Goal: Information Seeking & Learning: Learn about a topic

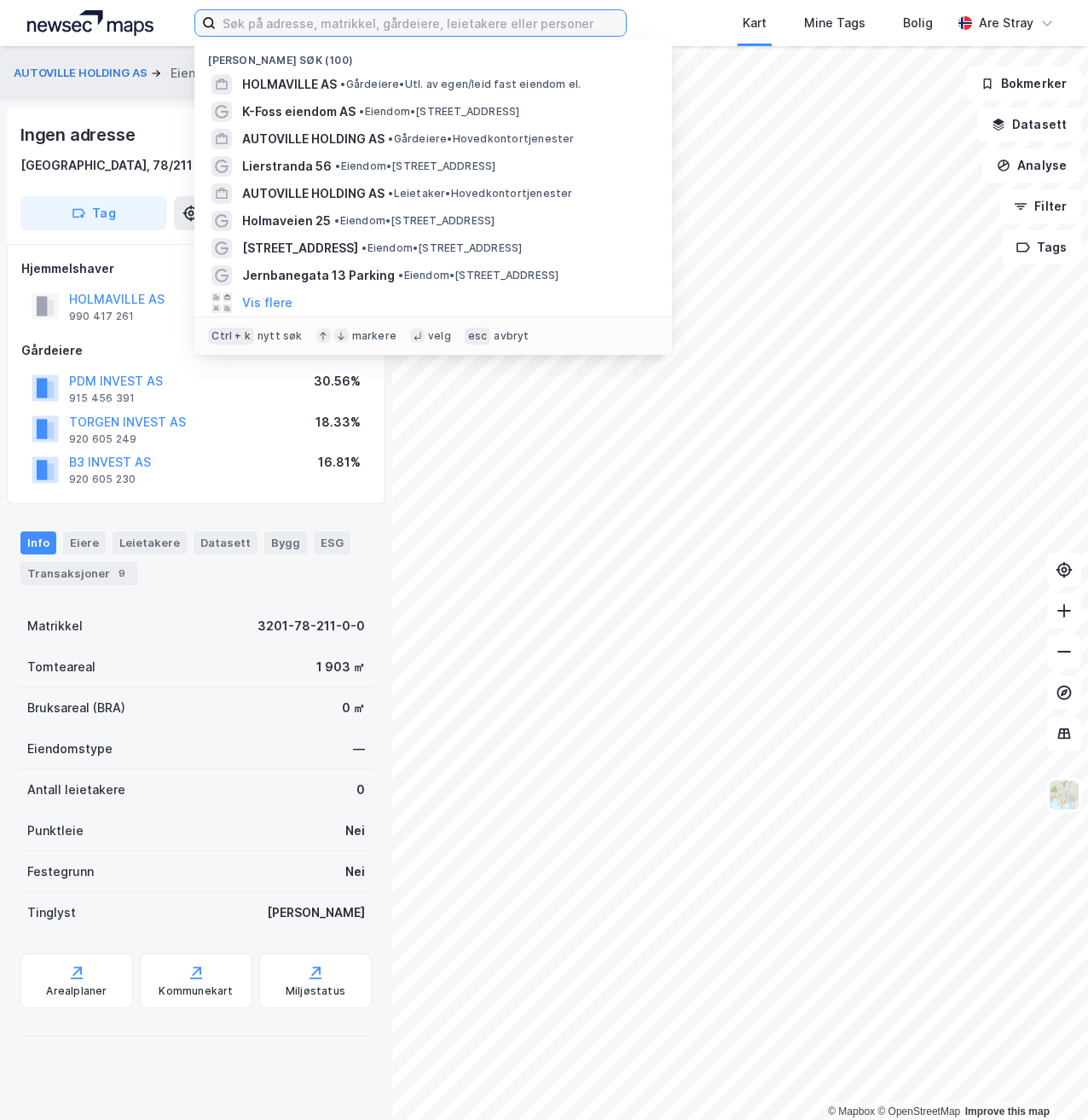
click at [347, 21] on input at bounding box center [420, 23] width 410 height 25
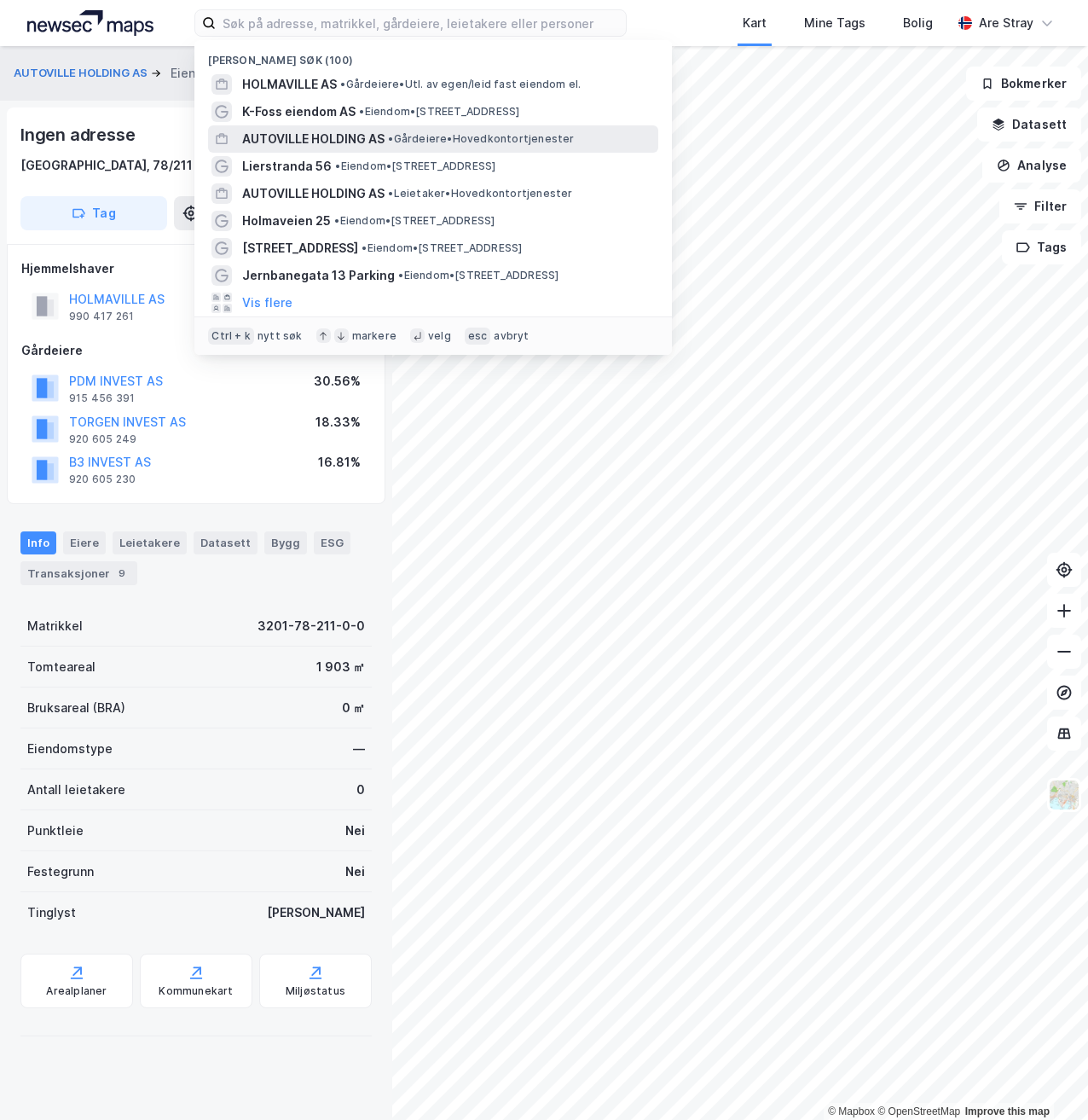
click at [304, 135] on span "AUTOVILLE HOLDING AS" at bounding box center [313, 138] width 142 height 20
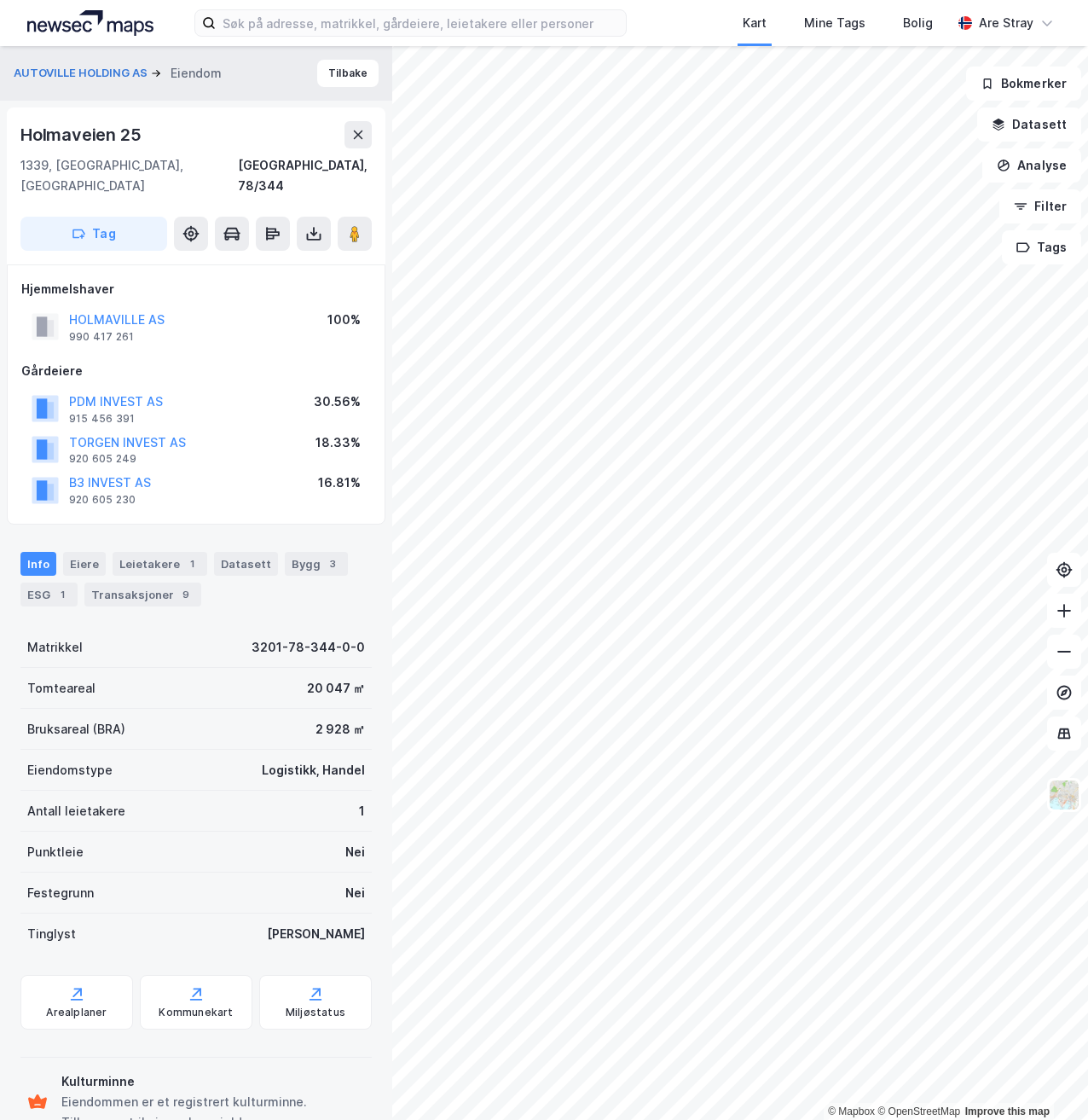
click at [356, 37] on div "Kart Mine Tags Bolig Are Stray" at bounding box center [544, 23] width 1088 height 46
click at [361, 25] on input at bounding box center [420, 23] width 410 height 25
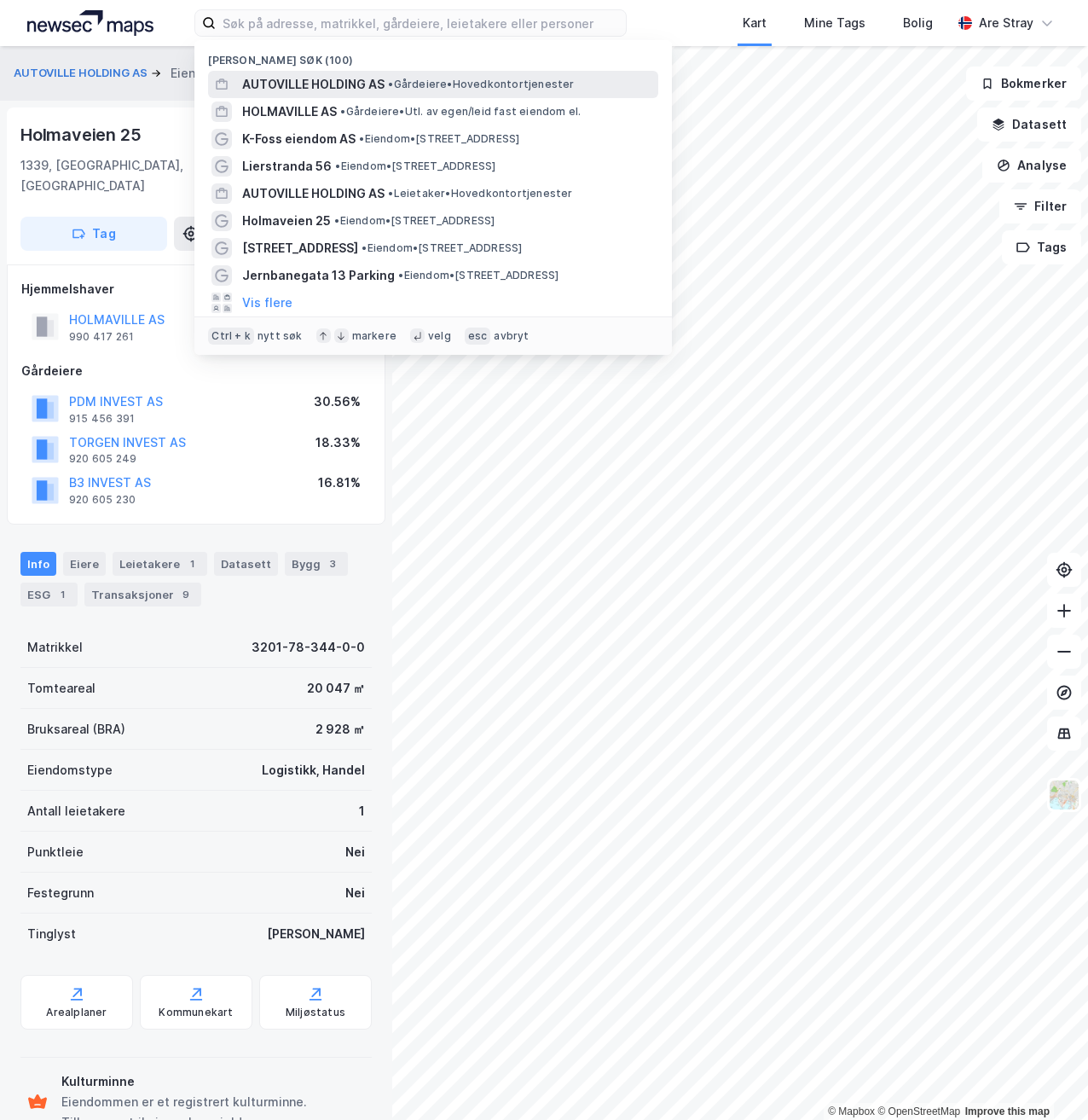
click at [345, 92] on span "AUTOVILLE HOLDING AS" at bounding box center [313, 84] width 142 height 20
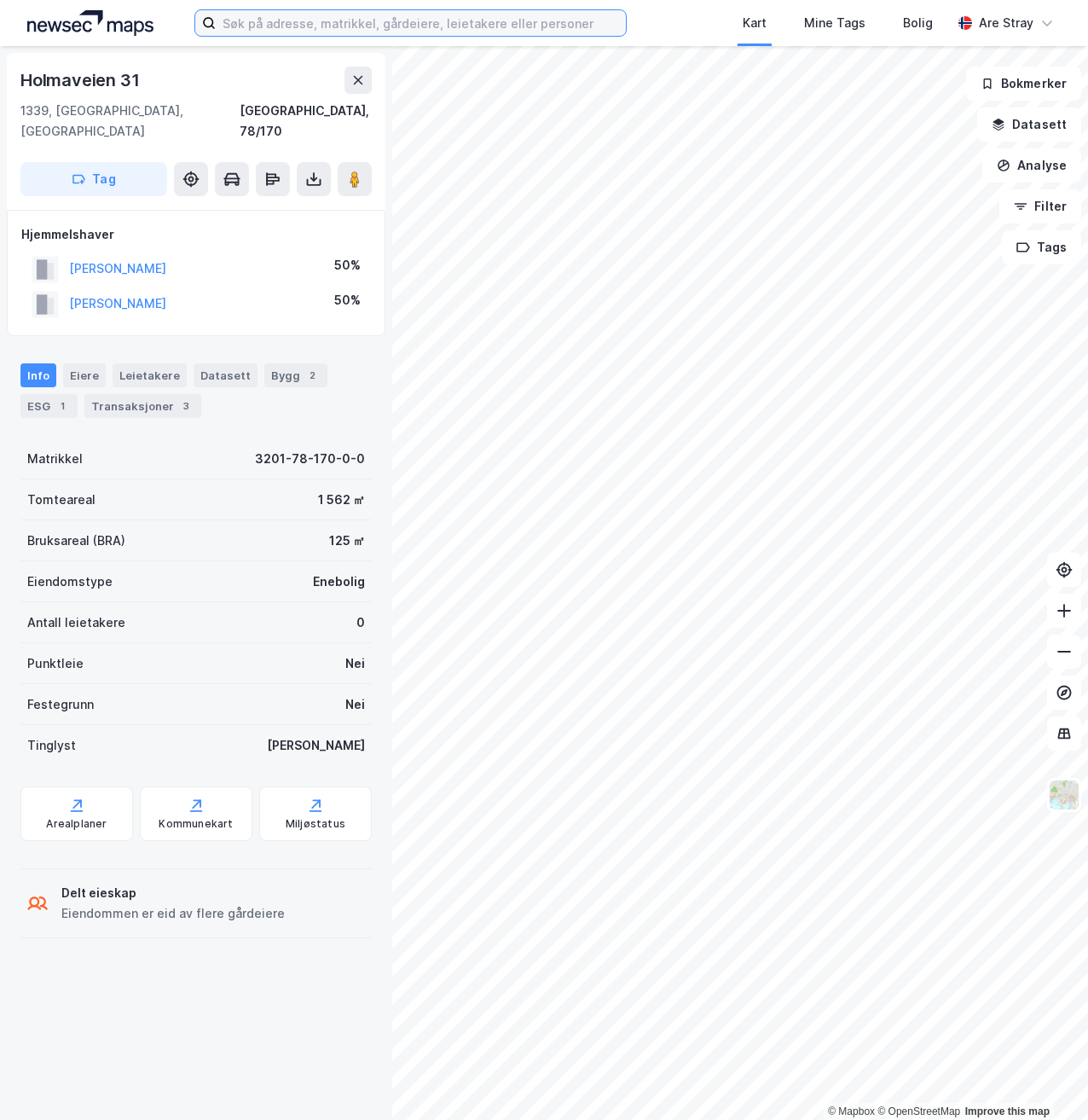
click at [540, 34] on input at bounding box center [420, 23] width 410 height 25
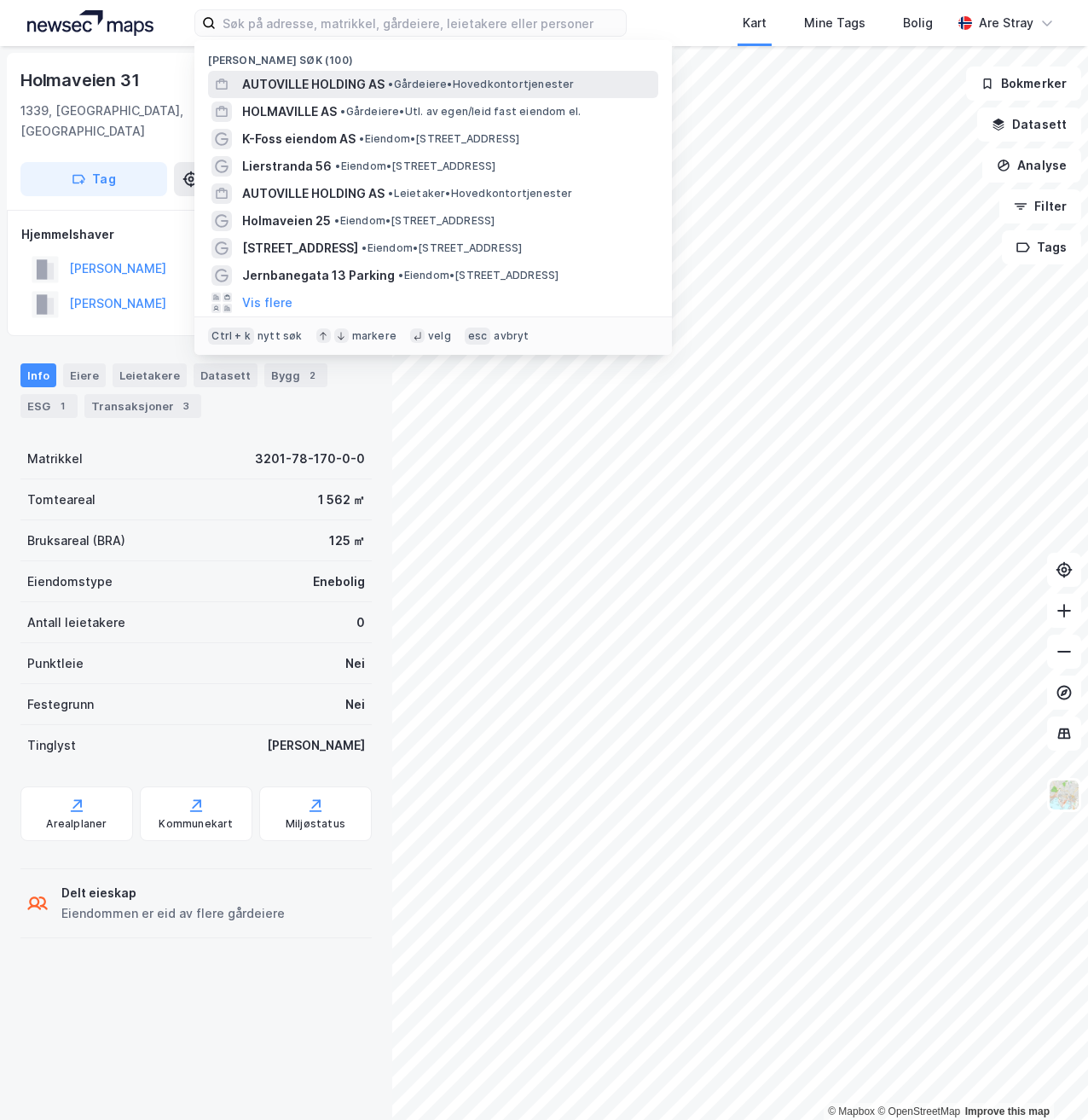
click at [343, 87] on span "AUTOVILLE HOLDING AS" at bounding box center [313, 84] width 142 height 20
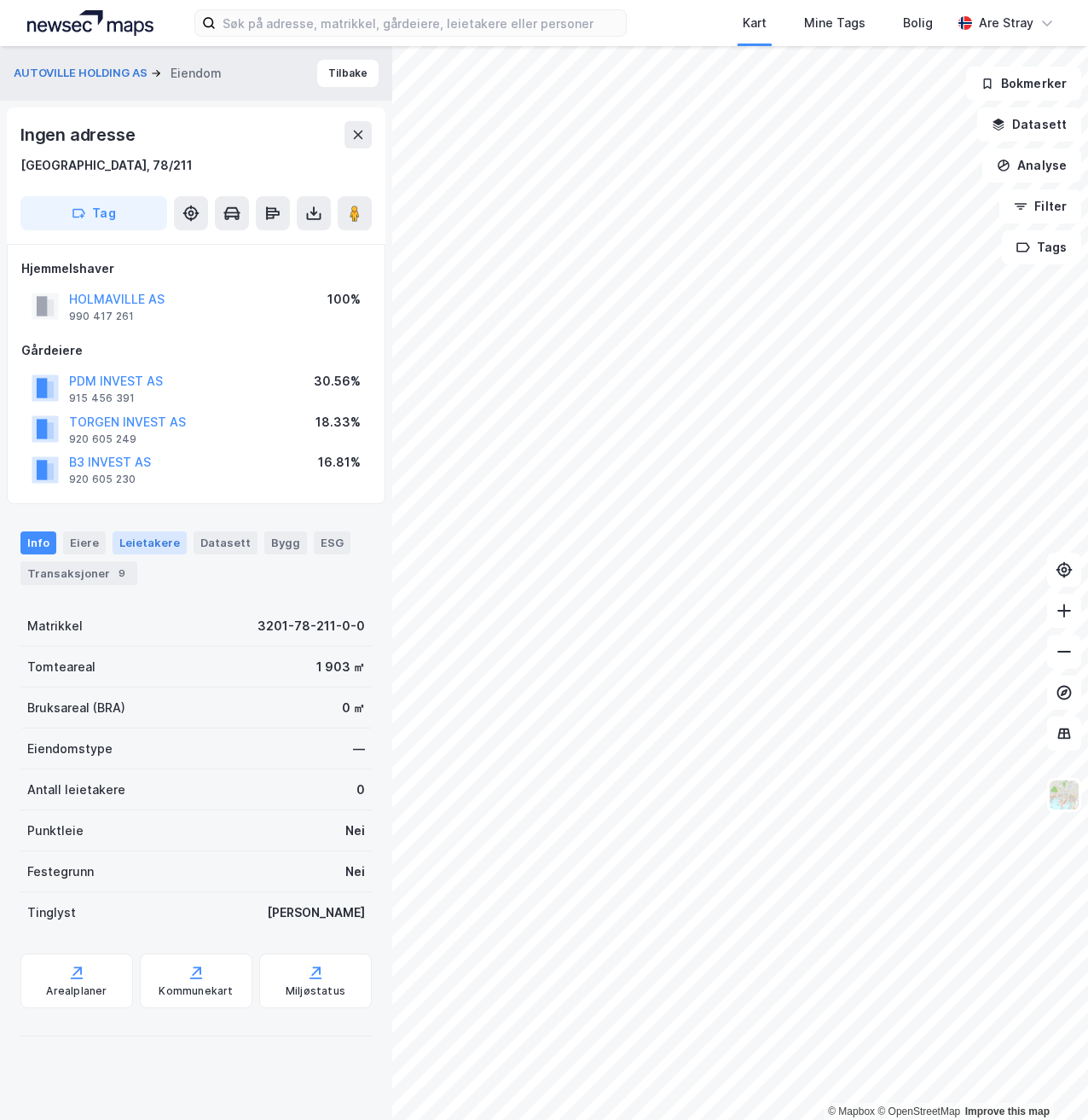
drag, startPoint x: 168, startPoint y: 543, endPoint x: 128, endPoint y: 542, distance: 40.0
click at [167, 543] on div "Leietakere" at bounding box center [149, 542] width 74 height 22
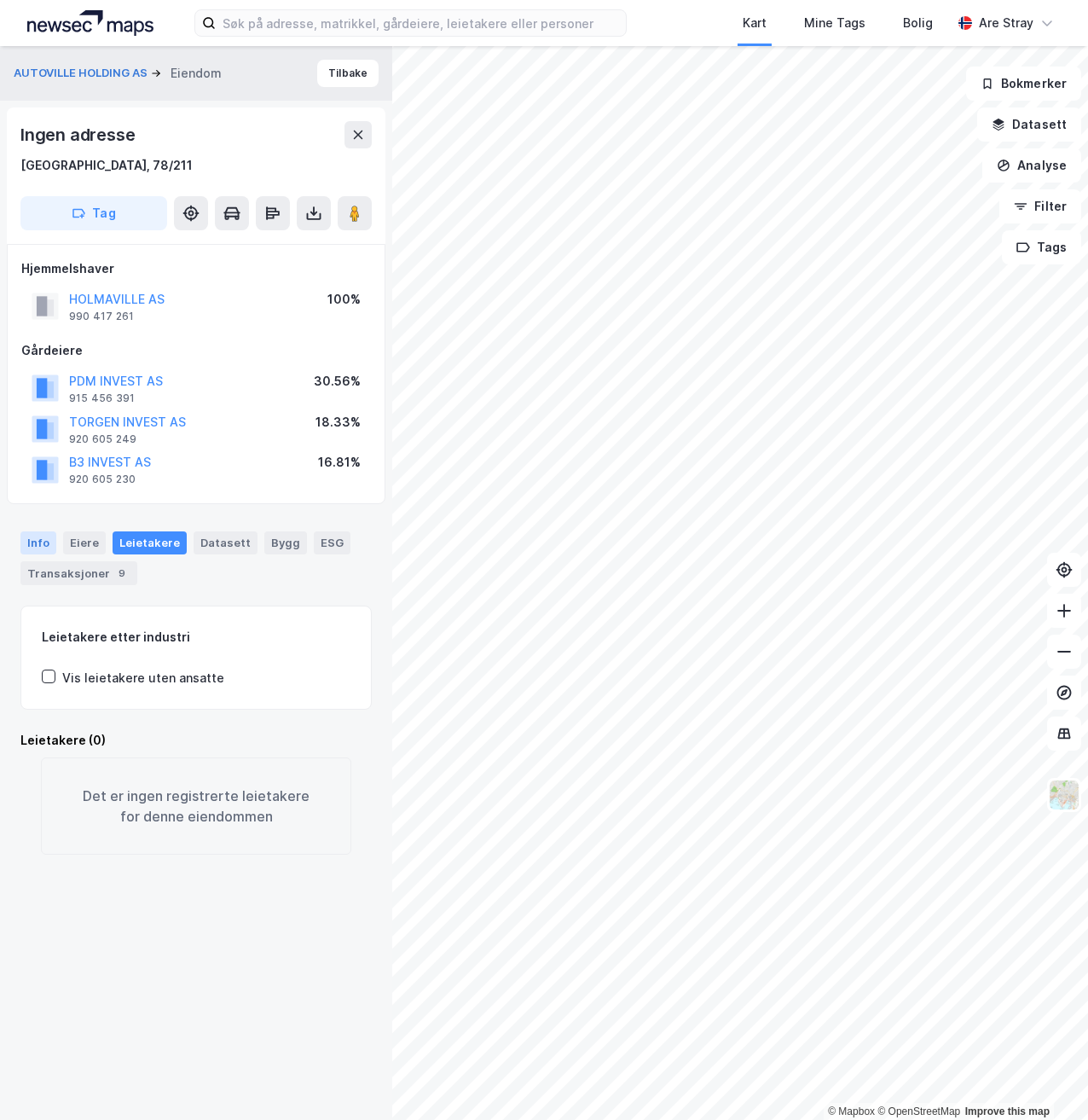
click at [35, 542] on div "Info" at bounding box center [38, 542] width 36 height 22
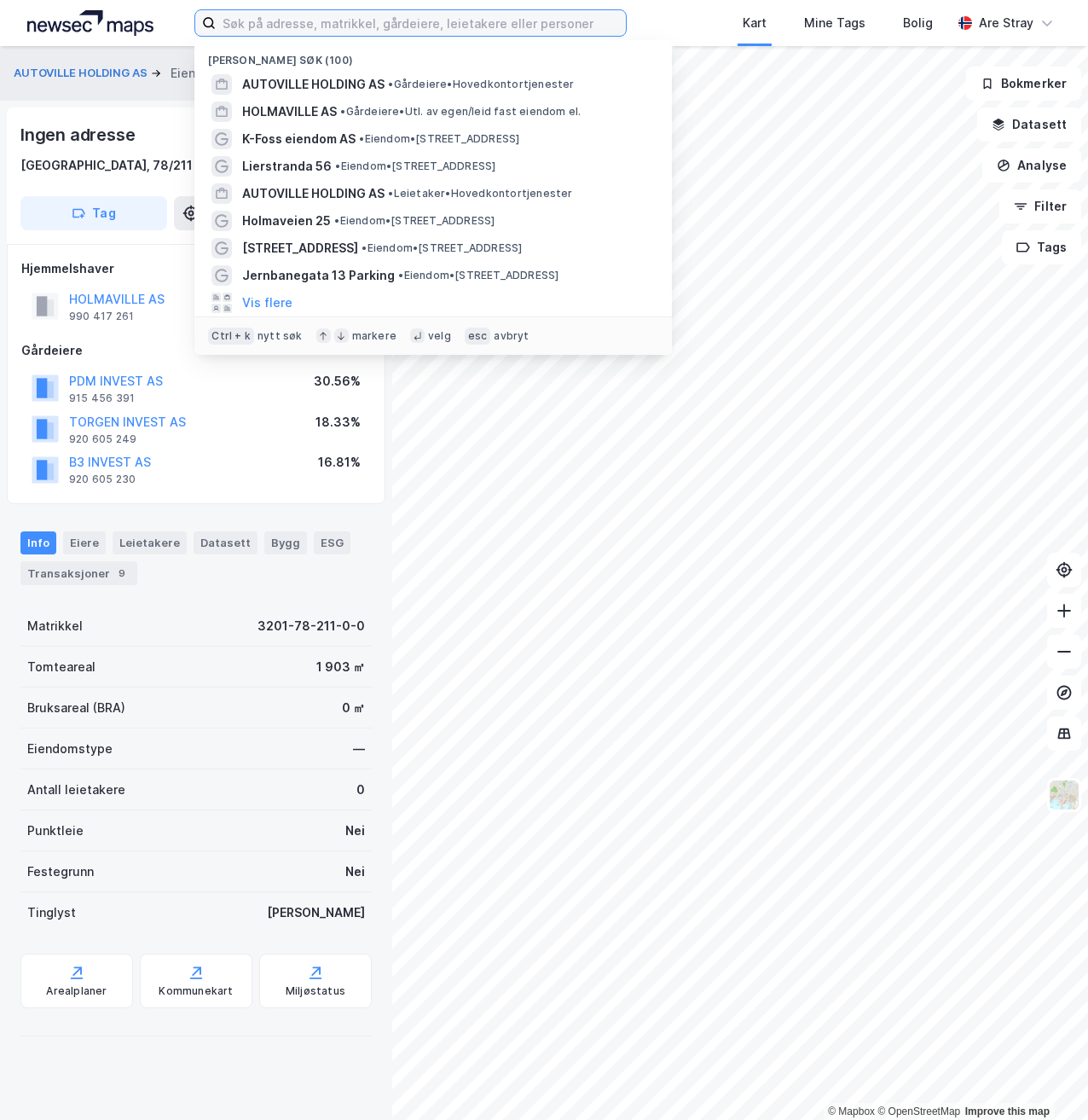
click at [410, 33] on input at bounding box center [420, 23] width 410 height 25
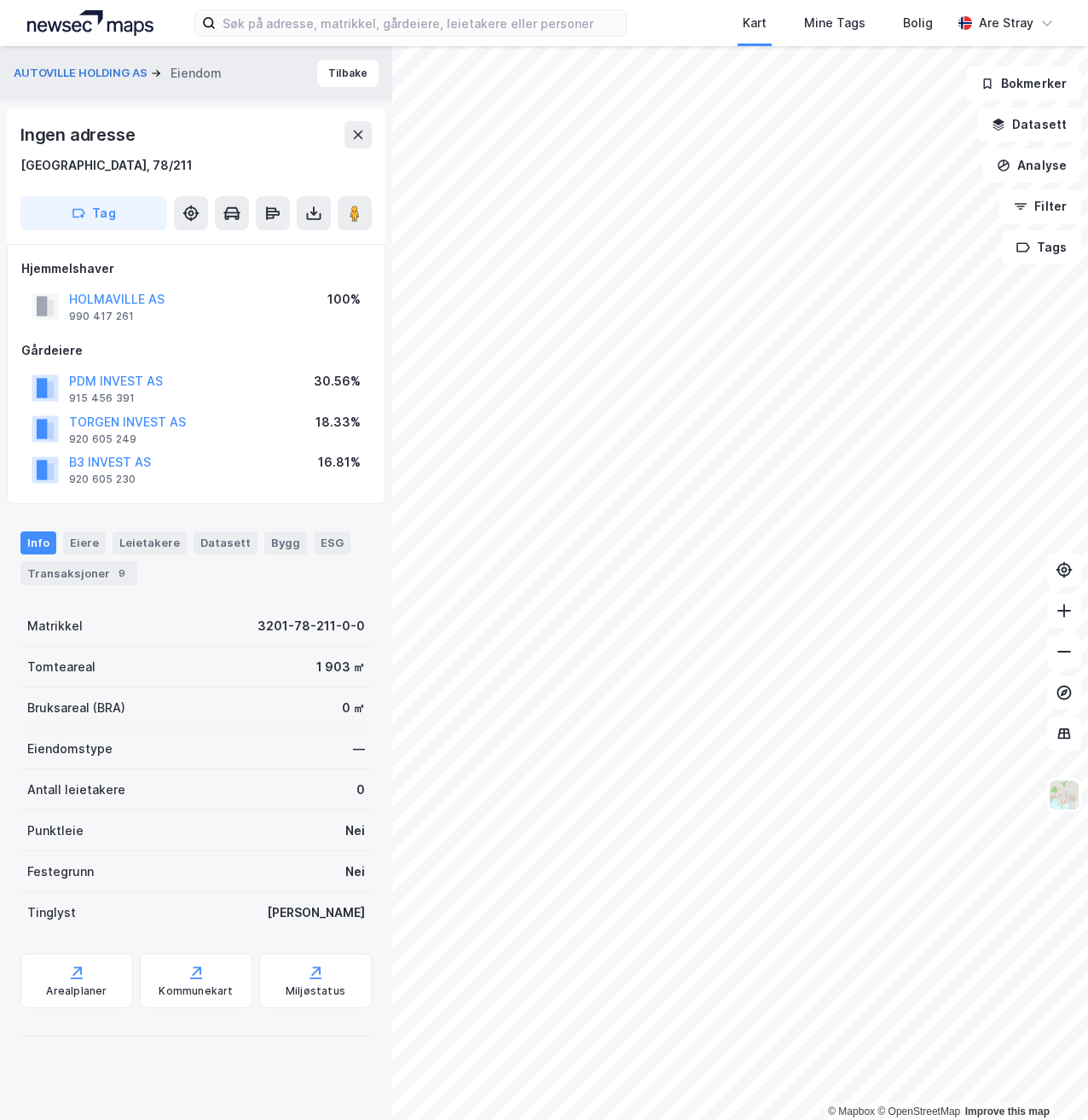
click at [656, 14] on div "Kart Mine Tags Bolig Are Stray" at bounding box center [544, 23] width 1088 height 46
